Goal: Information Seeking & Learning: Understand process/instructions

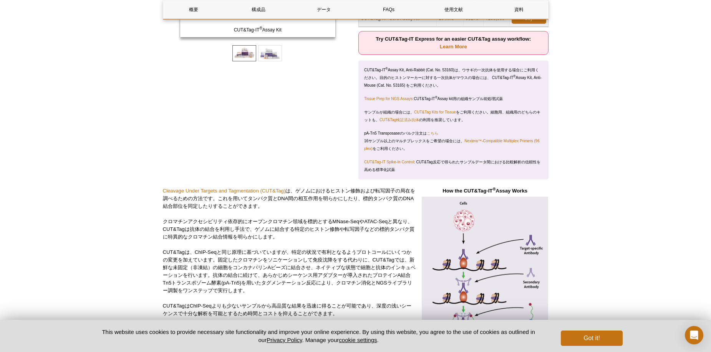
scroll to position [144, 0]
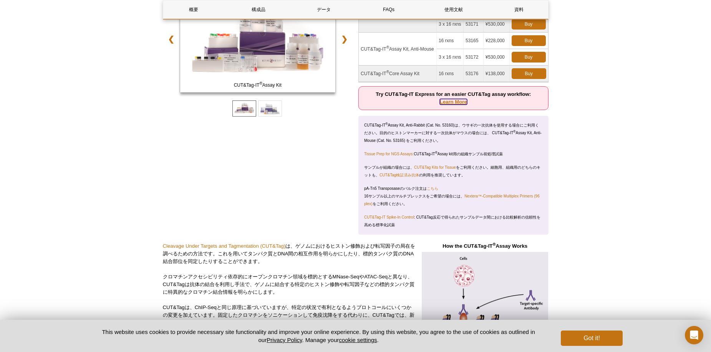
click at [460, 105] on link "Learn More" at bounding box center [453, 102] width 27 height 6
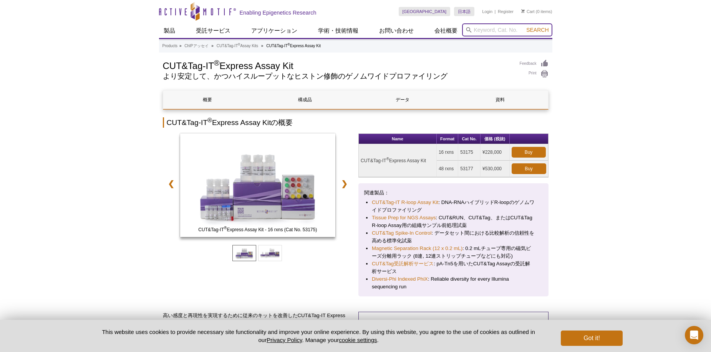
click at [508, 30] on input "search" at bounding box center [507, 29] width 90 height 13
type input "３"
type input "39159"
click at [524, 26] on button "Search" at bounding box center [537, 29] width 27 height 7
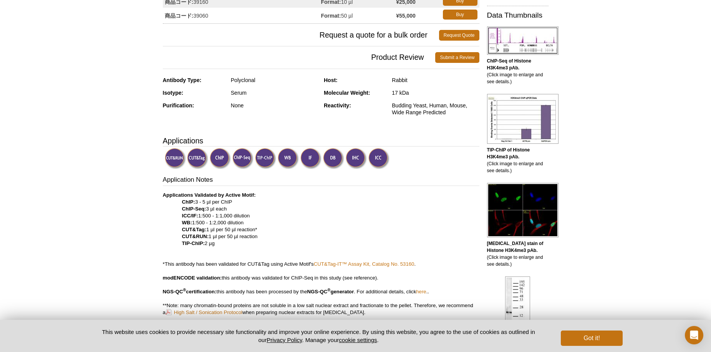
scroll to position [147, 0]
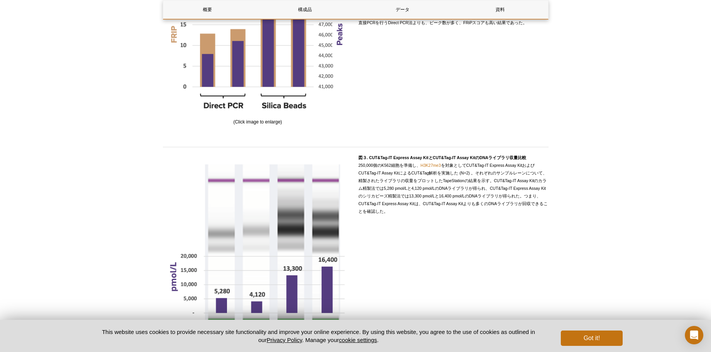
scroll to position [1177, 0]
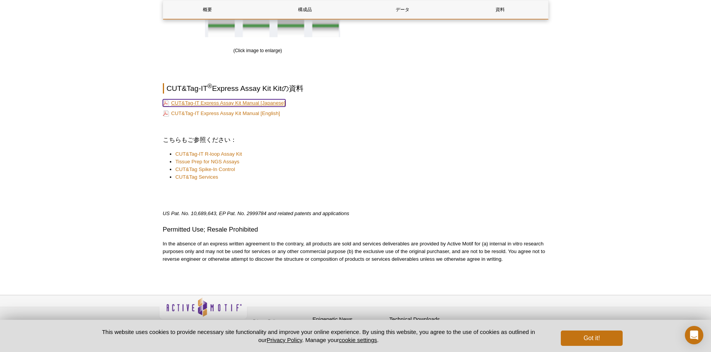
click at [264, 107] on link "CUT&Tag-IT Express Assay Kit Manual [Japanese]" at bounding box center [224, 102] width 122 height 7
